Goal: Task Accomplishment & Management: Use online tool/utility

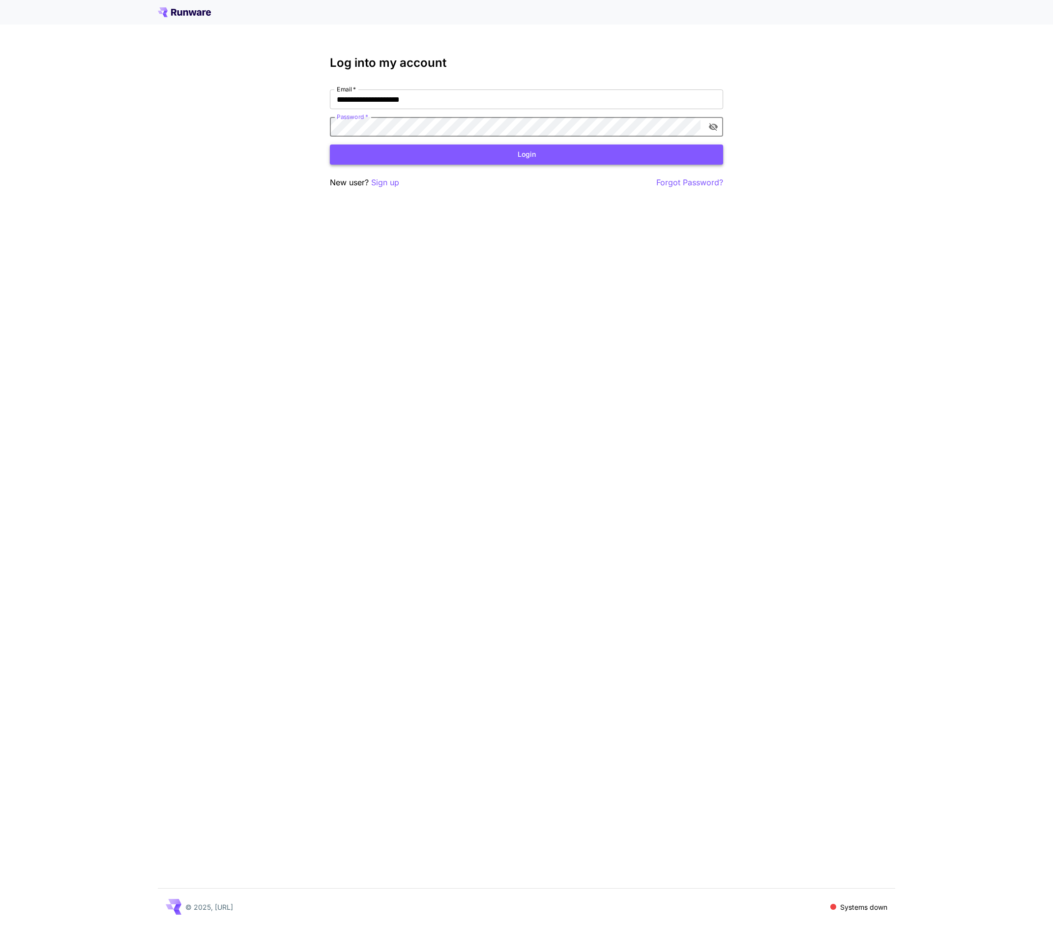
click at [560, 153] on button "Login" at bounding box center [526, 155] width 393 height 20
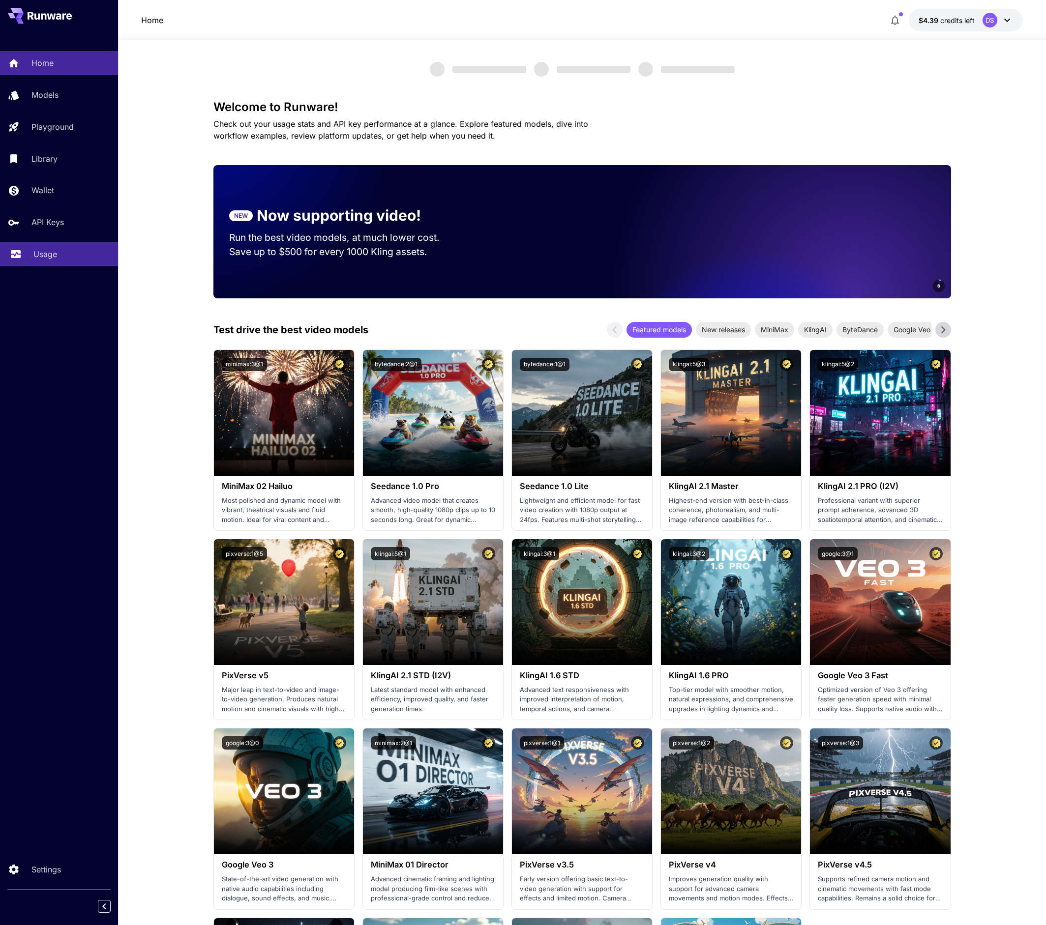
click at [80, 255] on div "Usage" at bounding box center [71, 254] width 77 height 12
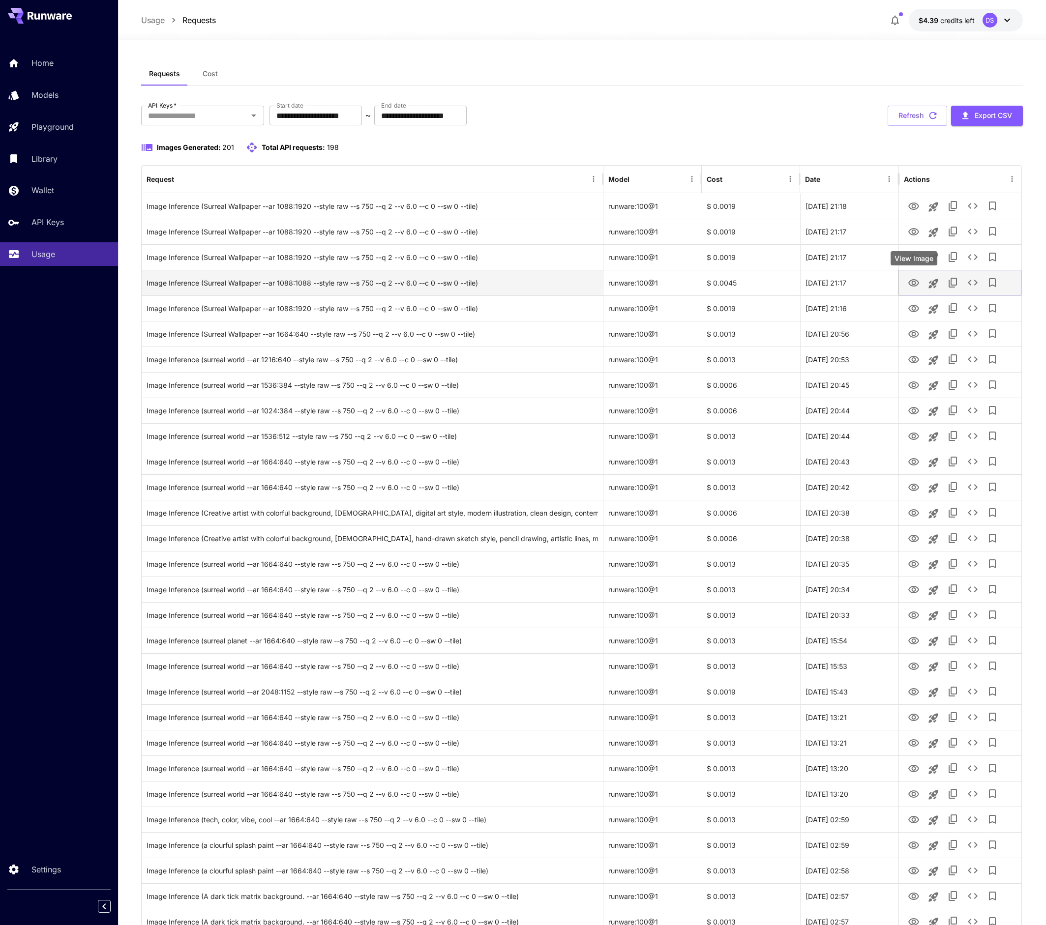
click at [915, 280] on icon "View Image" at bounding box center [913, 282] width 11 height 7
click at [613, 21] on div "Usage Requests $4.39 credits left DS" at bounding box center [582, 20] width 882 height 23
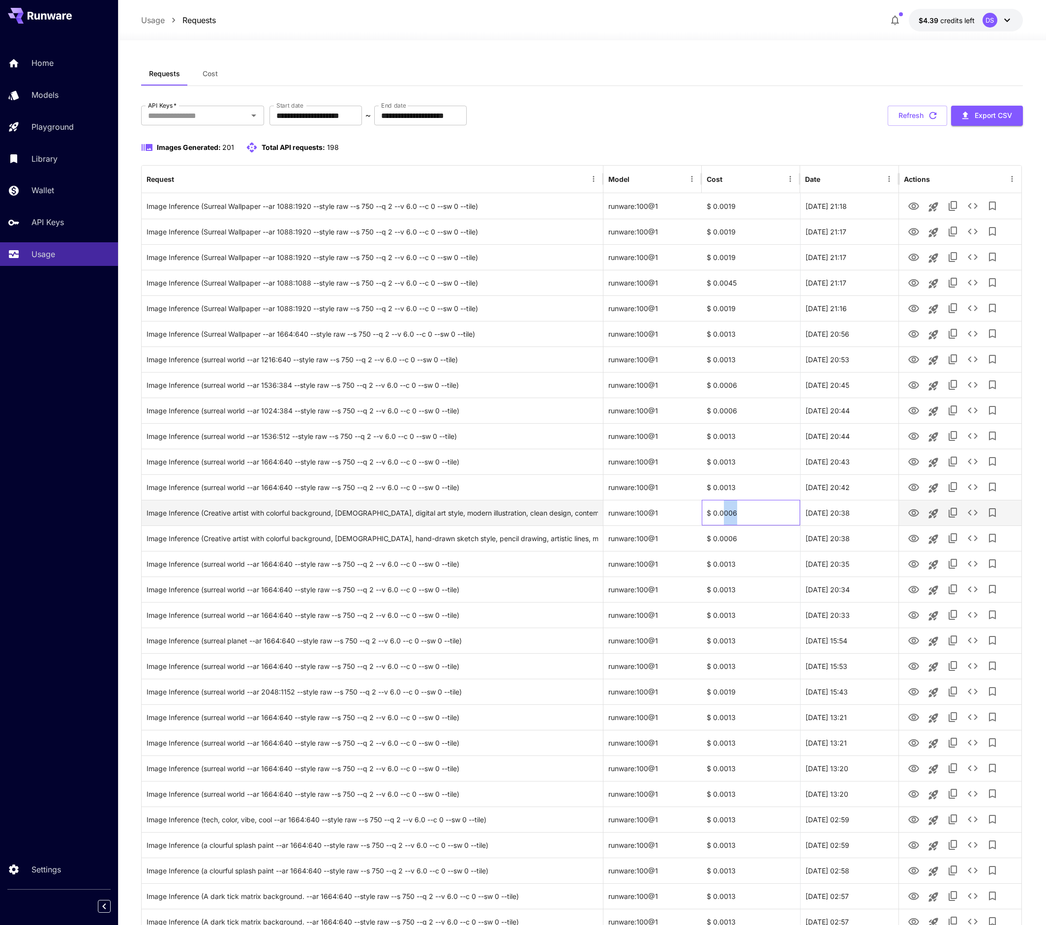
drag, startPoint x: 737, startPoint y: 515, endPoint x: 723, endPoint y: 518, distance: 14.2
click at [723, 518] on div "$ 0.0006" at bounding box center [751, 513] width 98 height 26
click at [602, 544] on div "Image Inference (Creative artist with colorful background, [DEMOGRAPHIC_DATA], …" at bounding box center [373, 539] width 462 height 26
click at [527, 547] on div "Image Inference (Creative artist with colorful background, [DEMOGRAPHIC_DATA], …" at bounding box center [372, 538] width 451 height 25
click at [463, 523] on div "Image Inference (Creative artist with colorful background, [DEMOGRAPHIC_DATA], …" at bounding box center [372, 513] width 451 height 25
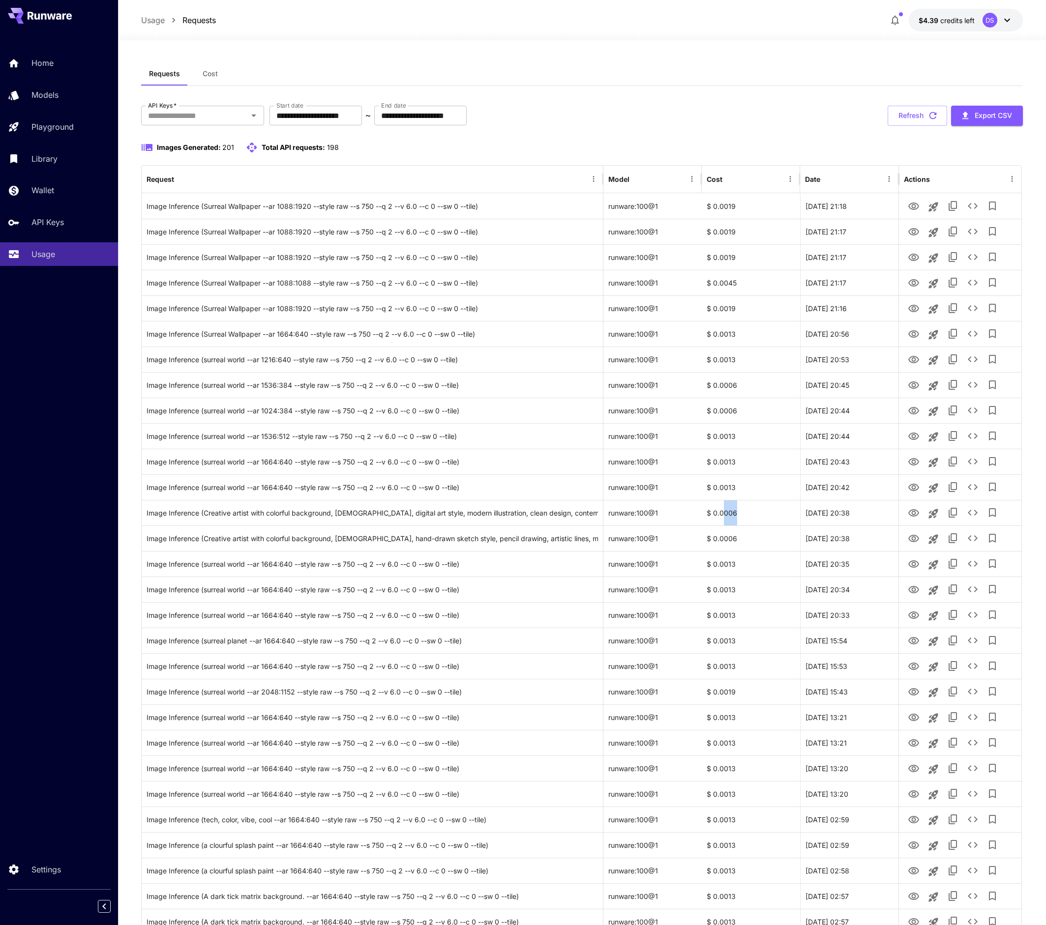
click at [727, 114] on div "**********" at bounding box center [582, 116] width 882 height 20
